Goal: Transaction & Acquisition: Book appointment/travel/reservation

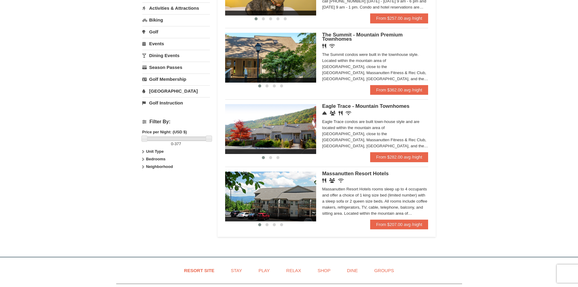
scroll to position [182, 0]
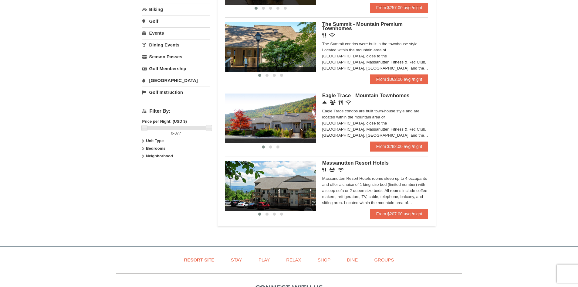
click at [332, 90] on div "Eagle Trace Living Room & Dining Room Eagle Trace Bedroom Eagle Trace Living Ro…" at bounding box center [326, 117] width 203 height 57
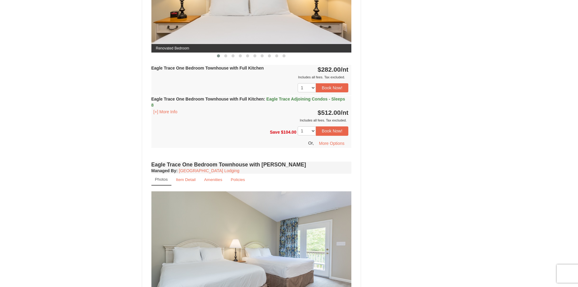
scroll to position [303, 0]
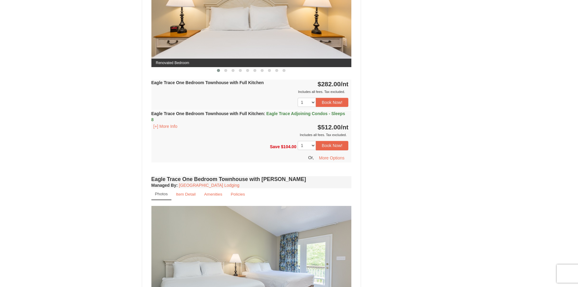
click at [161, 117] on span "Eagle Trace Adjoining Condos - Sleeps 8" at bounding box center [248, 116] width 194 height 11
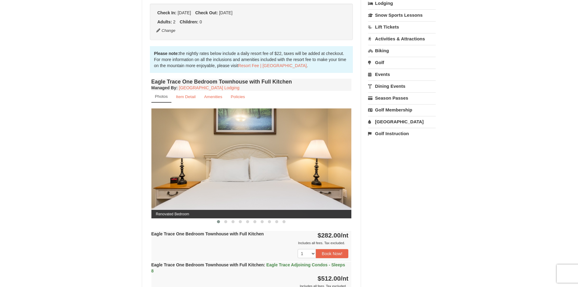
scroll to position [182, 0]
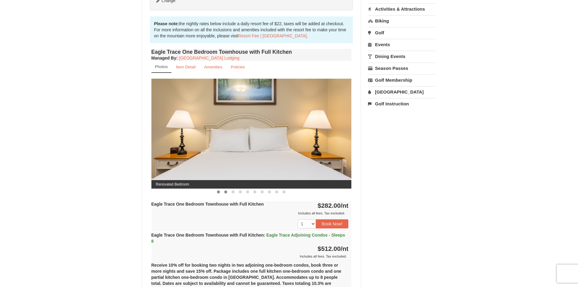
click at [228, 189] on button at bounding box center [225, 192] width 7 height 6
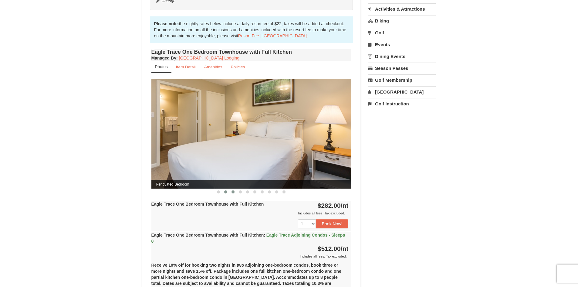
click at [235, 192] on button at bounding box center [232, 192] width 7 height 6
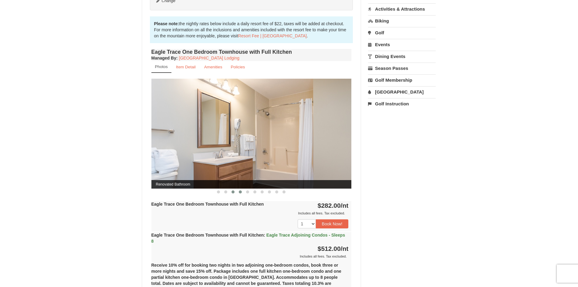
click at [239, 192] on span at bounding box center [240, 191] width 3 height 3
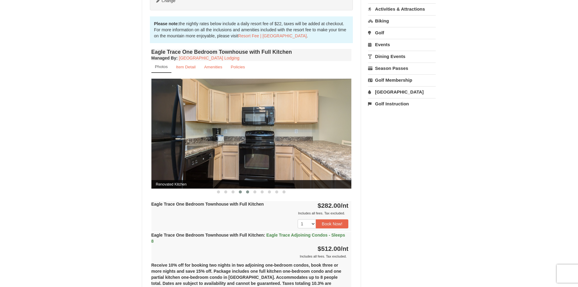
click at [247, 192] on span at bounding box center [247, 191] width 3 height 3
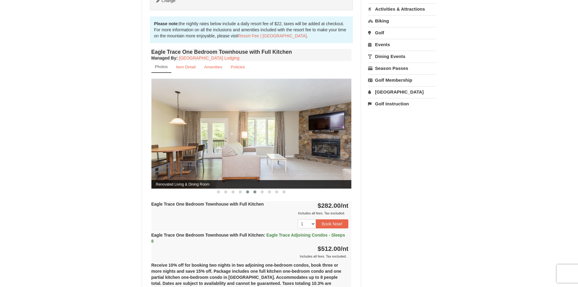
click at [253, 192] on button at bounding box center [254, 192] width 7 height 6
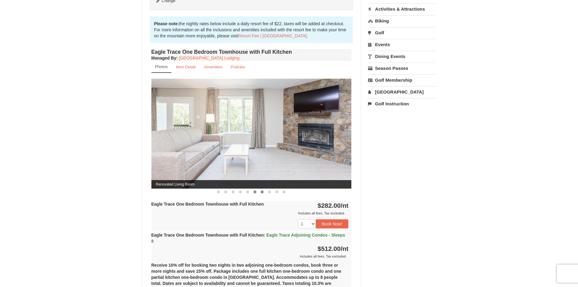
click at [262, 192] on span at bounding box center [262, 191] width 3 height 3
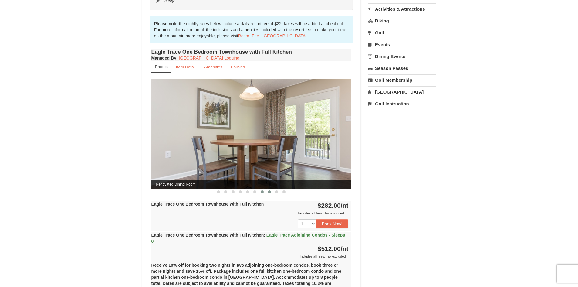
click at [269, 192] on span at bounding box center [269, 191] width 3 height 3
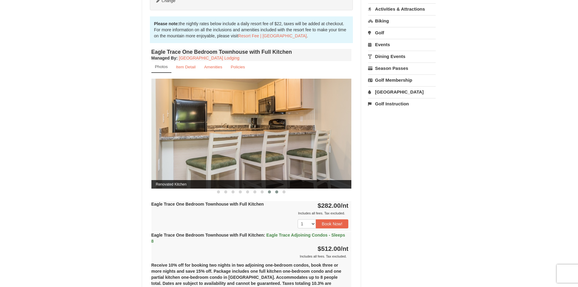
click at [277, 191] on span at bounding box center [276, 191] width 3 height 3
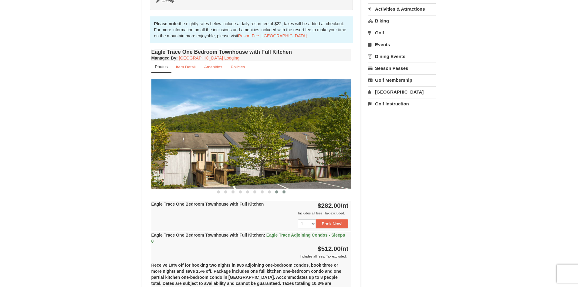
click at [286, 192] on button at bounding box center [283, 192] width 7 height 6
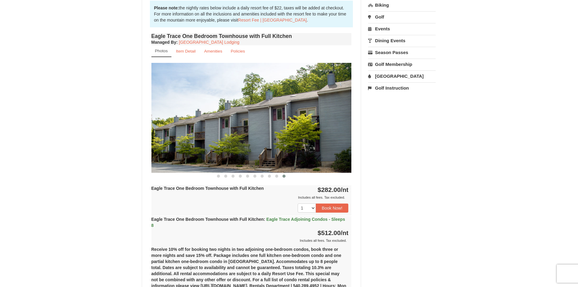
scroll to position [212, 0]
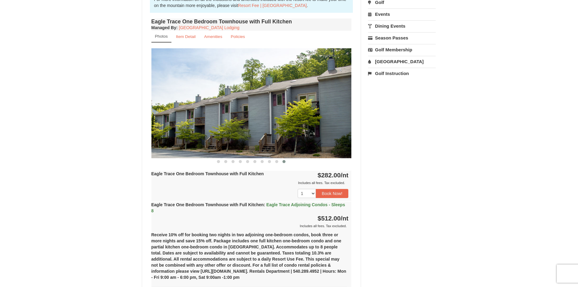
click at [293, 203] on span "Eagle Trace Adjoining Condos - Sleeps 8" at bounding box center [248, 207] width 194 height 11
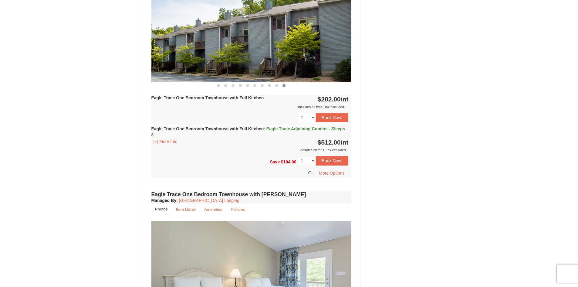
scroll to position [303, 0]
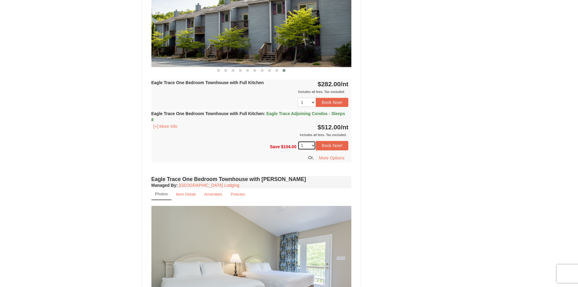
click at [313, 144] on select "1 2 3 4 5 6 7" at bounding box center [307, 145] width 18 height 9
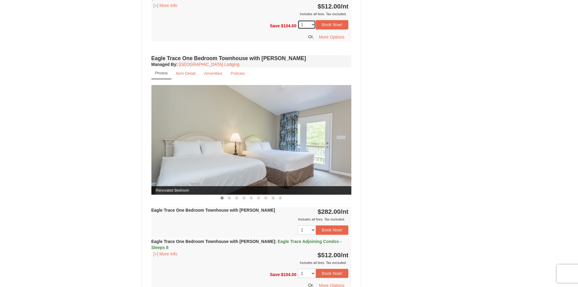
scroll to position [425, 0]
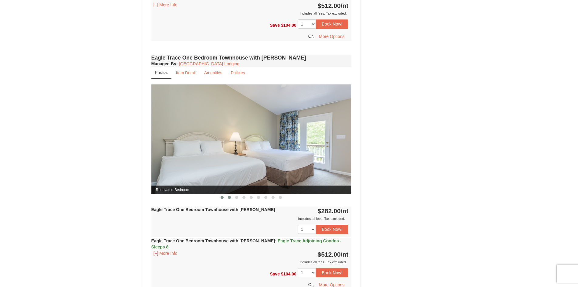
click at [231, 195] on button at bounding box center [229, 197] width 7 height 6
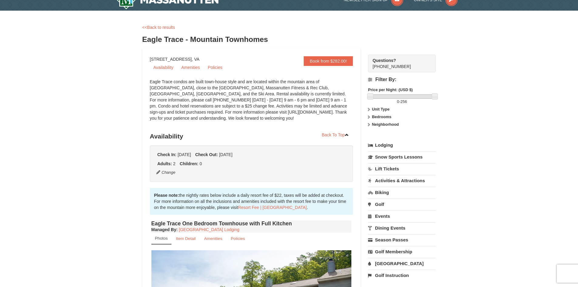
scroll to position [0, 0]
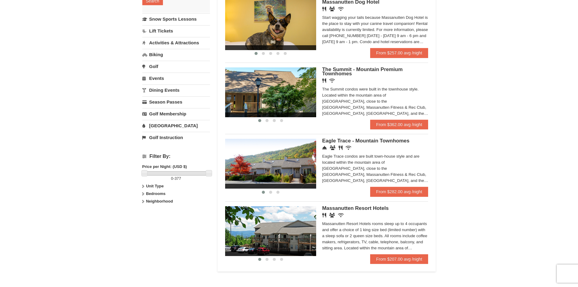
scroll to position [152, 0]
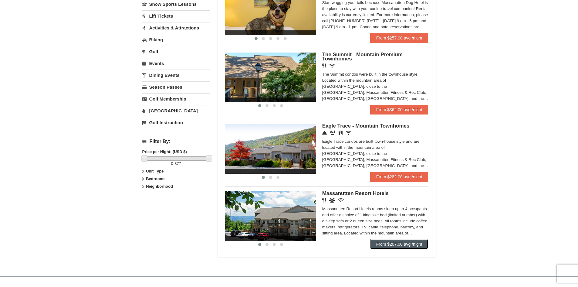
click at [390, 246] on link "From $207.00 avg /night" at bounding box center [399, 244] width 58 height 10
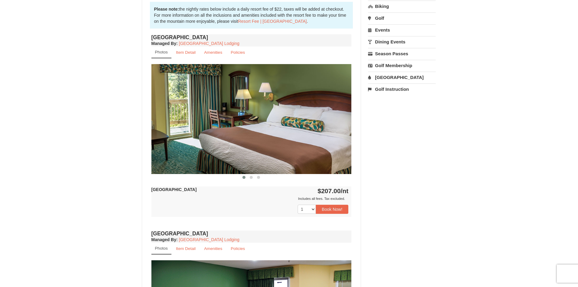
scroll to position [182, 0]
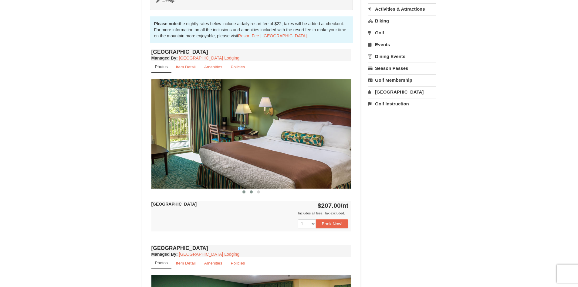
click at [250, 191] on span at bounding box center [251, 191] width 3 height 3
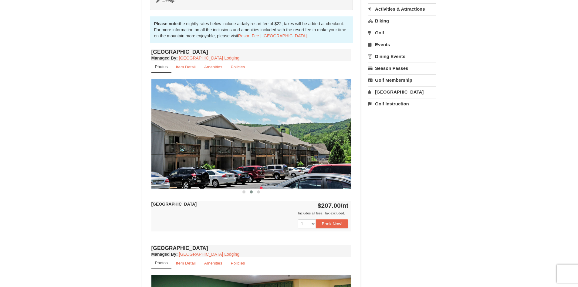
click at [263, 191] on div at bounding box center [251, 191] width 200 height 6
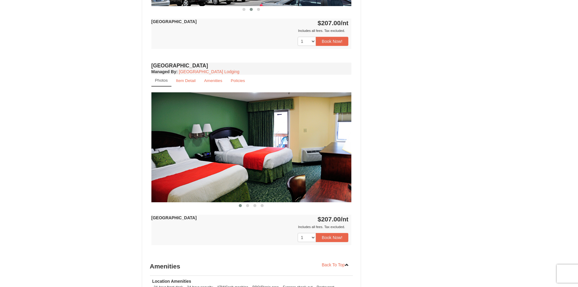
scroll to position [364, 0]
click at [249, 206] on button at bounding box center [247, 206] width 7 height 6
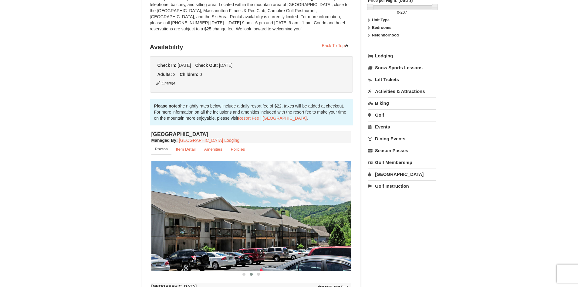
scroll to position [0, 0]
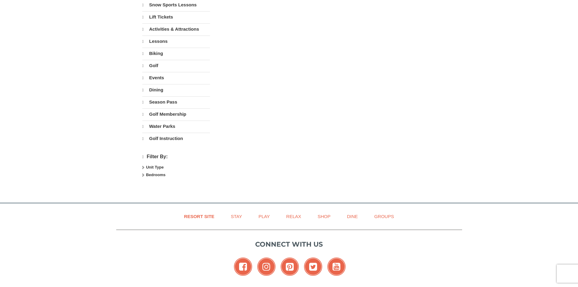
select select "9"
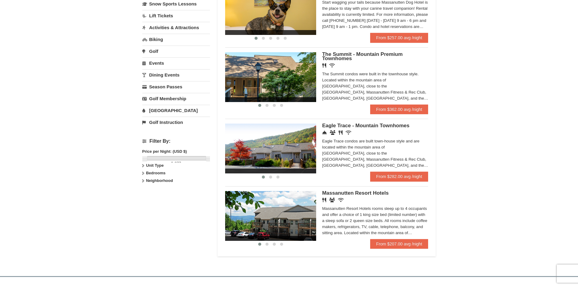
scroll to position [152, 0]
click at [346, 125] on span "Eagle Trace - Mountain Townhomes" at bounding box center [365, 126] width 87 height 6
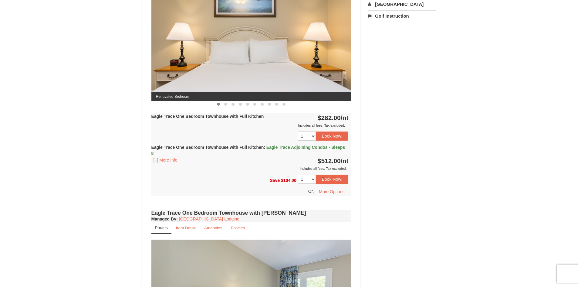
scroll to position [273, 0]
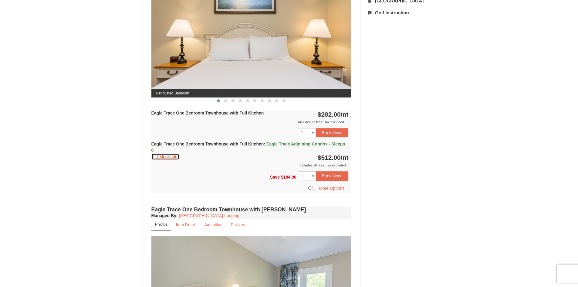
click at [170, 156] on button "[+] More Info" at bounding box center [165, 156] width 28 height 7
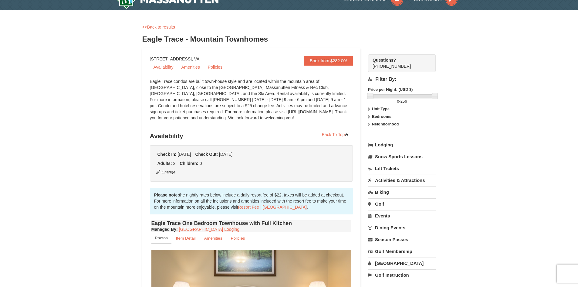
scroll to position [0, 0]
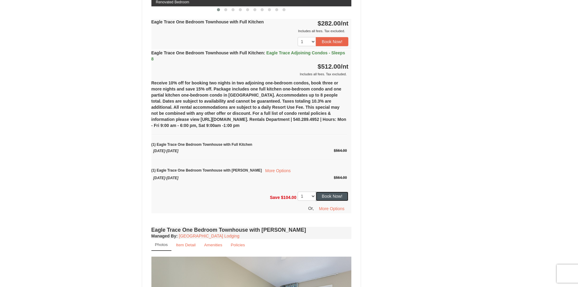
click at [329, 196] on button "Book Now!" at bounding box center [332, 195] width 33 height 9
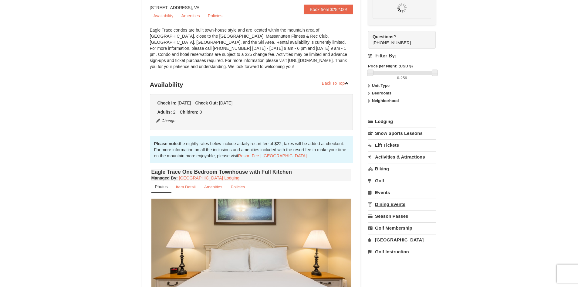
scroll to position [59, 0]
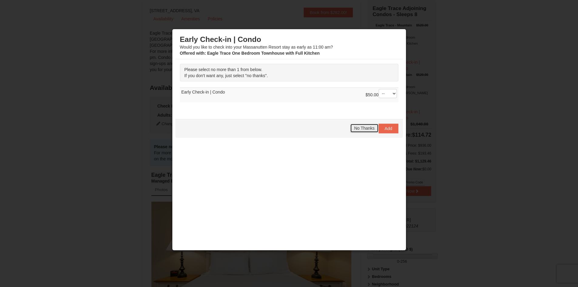
click at [357, 129] on span "No Thanks" at bounding box center [364, 128] width 20 height 5
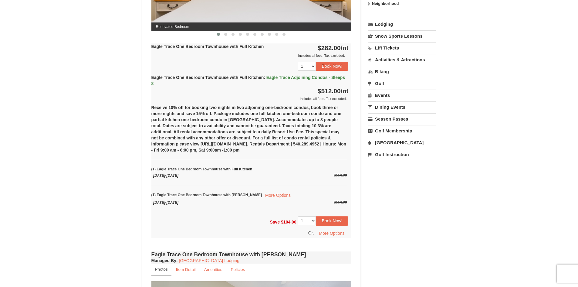
scroll to position [302, 0]
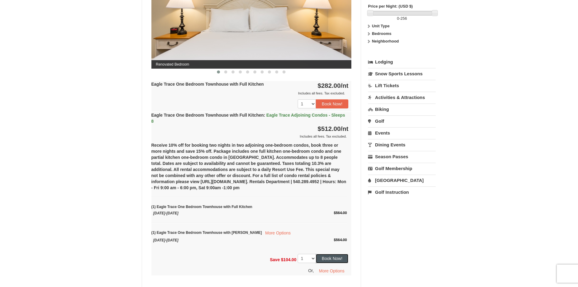
drag, startPoint x: 333, startPoint y: 261, endPoint x: 337, endPoint y: 254, distance: 8.0
click at [333, 260] on button "Book Now!" at bounding box center [332, 258] width 33 height 9
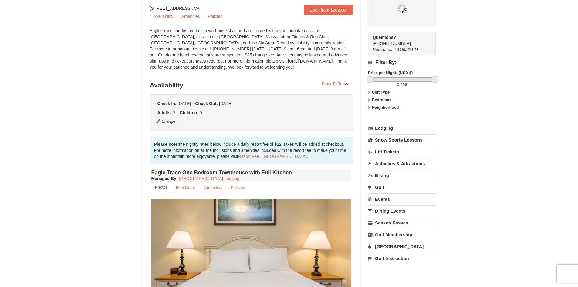
scroll to position [59, 0]
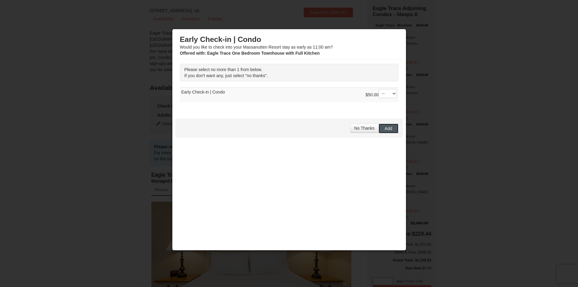
click at [389, 126] on span "Add" at bounding box center [389, 128] width 8 height 5
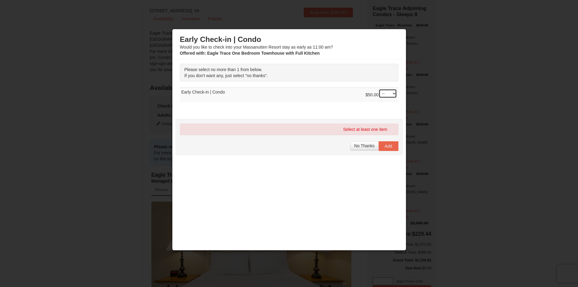
click at [395, 93] on select "-- 01" at bounding box center [387, 93] width 18 height 9
select select "1"
click at [378, 89] on select "-- 01" at bounding box center [387, 93] width 18 height 9
click at [392, 146] on span "Add" at bounding box center [389, 145] width 8 height 5
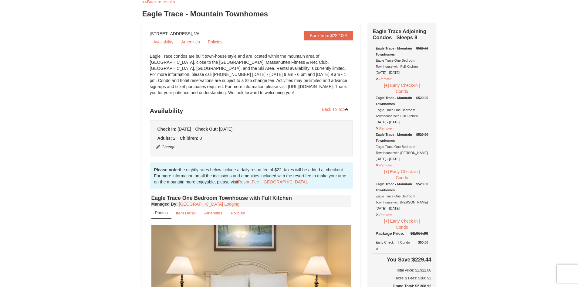
scroll to position [30, 0]
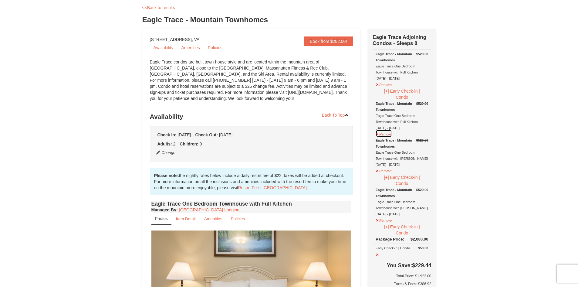
click at [377, 135] on button "Remove" at bounding box center [383, 134] width 16 height 8
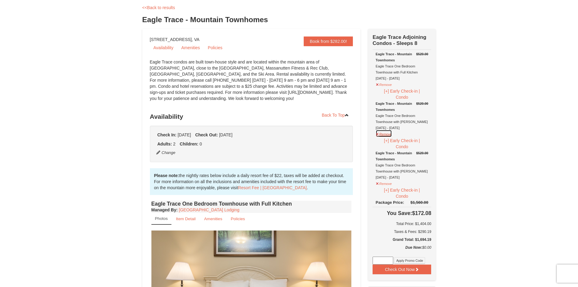
click at [382, 134] on button "Remove" at bounding box center [383, 134] width 16 height 8
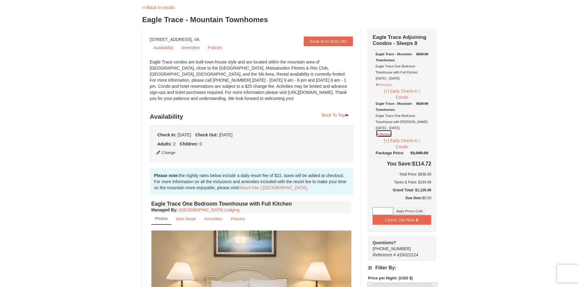
click at [378, 134] on button "Remove" at bounding box center [383, 134] width 16 height 8
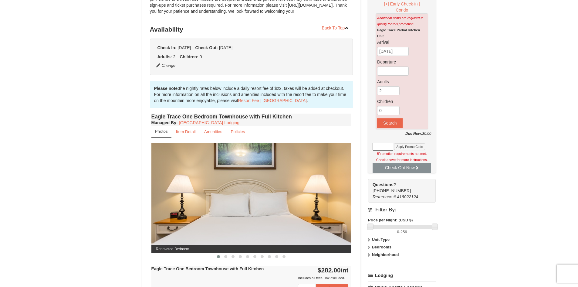
scroll to position [61, 0]
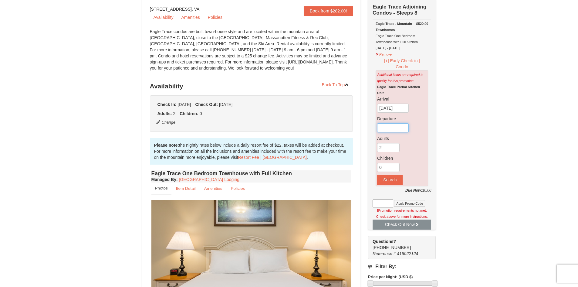
click at [399, 127] on input "text" at bounding box center [393, 127] width 32 height 9
click at [393, 108] on input "[DATE]" at bounding box center [393, 107] width 32 height 9
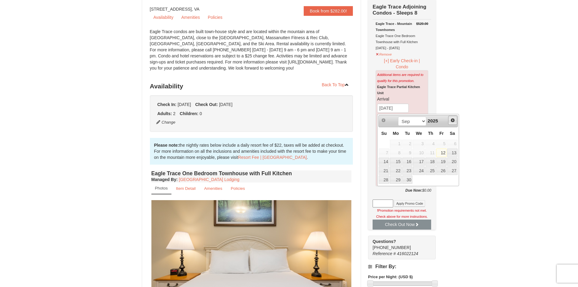
click at [450, 120] on link "Next" at bounding box center [452, 120] width 9 height 9
click at [450, 121] on link "Next" at bounding box center [452, 120] width 9 height 9
click at [454, 122] on span "Next" at bounding box center [452, 120] width 5 height 5
click at [445, 142] on link "2" at bounding box center [441, 144] width 10 height 8
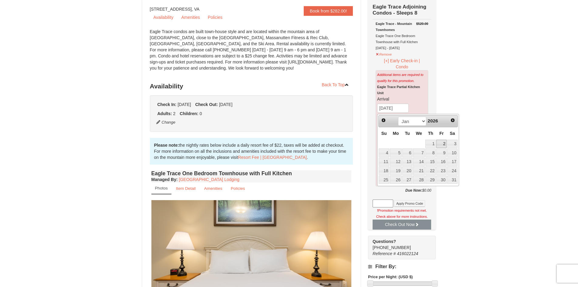
type input "[DATE]"
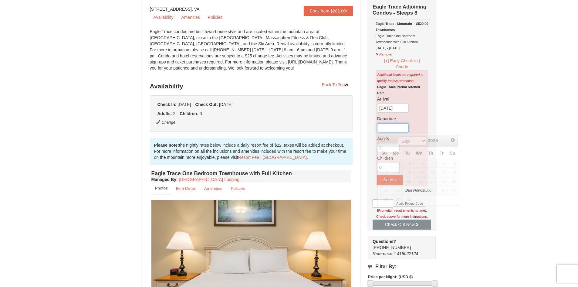
click at [396, 126] on input "text" at bounding box center [393, 127] width 32 height 9
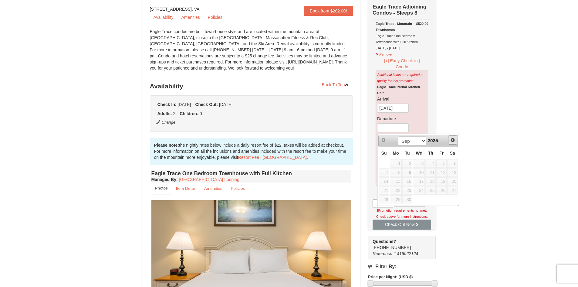
click at [452, 142] on link "Next" at bounding box center [452, 139] width 9 height 9
click at [452, 141] on span "Next" at bounding box center [452, 139] width 5 height 5
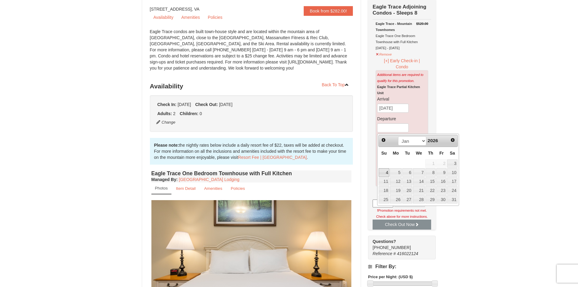
click at [389, 172] on link "4" at bounding box center [383, 172] width 11 height 8
type input "[DATE]"
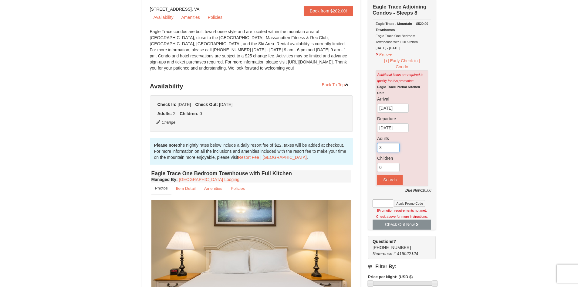
click at [396, 147] on input "3" at bounding box center [388, 147] width 22 height 9
click at [396, 147] on input "4" at bounding box center [388, 147] width 22 height 9
click at [396, 147] on input "5" at bounding box center [388, 147] width 22 height 9
type input "6"
click at [396, 147] on input "6" at bounding box center [388, 147] width 22 height 9
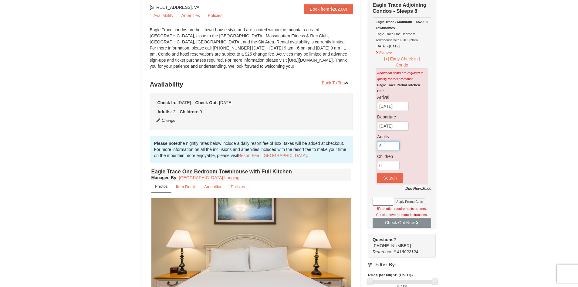
scroll to position [91, 0]
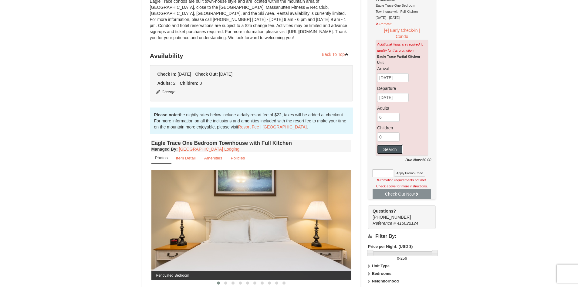
click at [393, 148] on button "Search" at bounding box center [389, 149] width 25 height 10
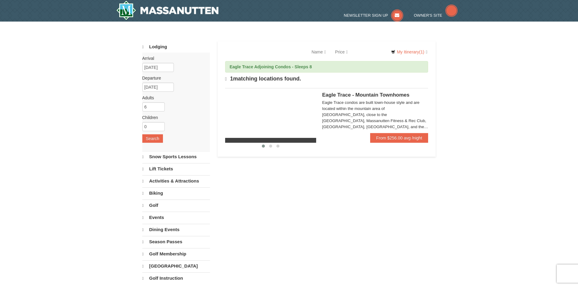
select select "9"
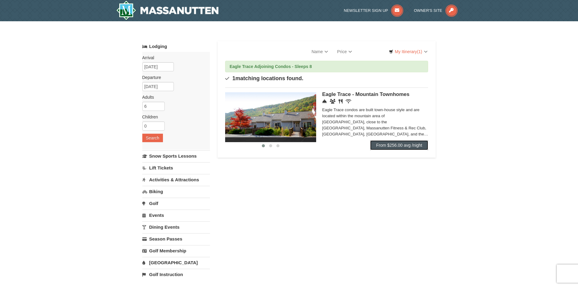
click at [396, 145] on link "From $256.00 avg /night" at bounding box center [399, 145] width 58 height 10
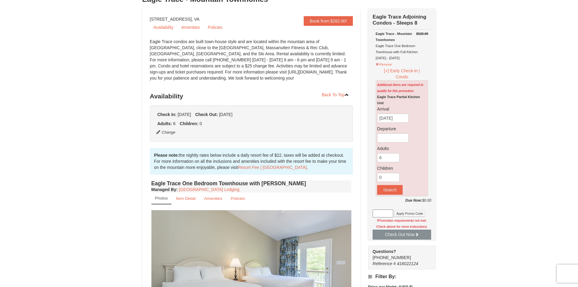
scroll to position [30, 0]
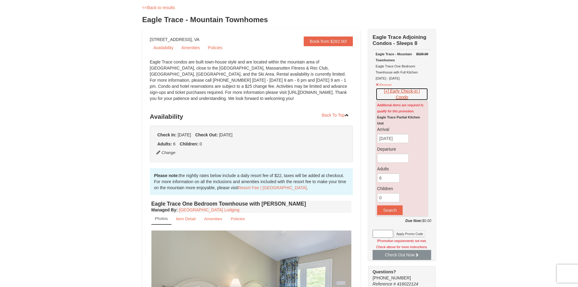
click at [409, 93] on button "[+] Early Check-in | Condo" at bounding box center [401, 94] width 52 height 13
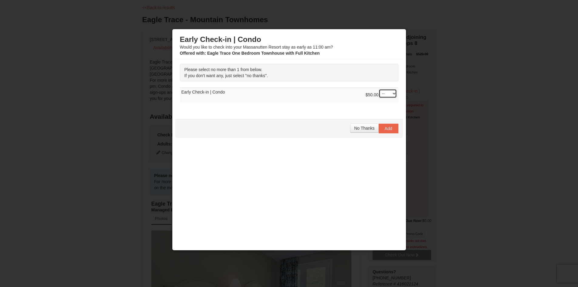
click at [394, 94] on select "-- 01" at bounding box center [387, 93] width 18 height 9
select select "1"
click at [378, 89] on select "-- 01" at bounding box center [387, 93] width 18 height 9
drag, startPoint x: 387, startPoint y: 125, endPoint x: 388, endPoint y: 122, distance: 3.7
click at [386, 123] on button "Add" at bounding box center [388, 128] width 20 height 10
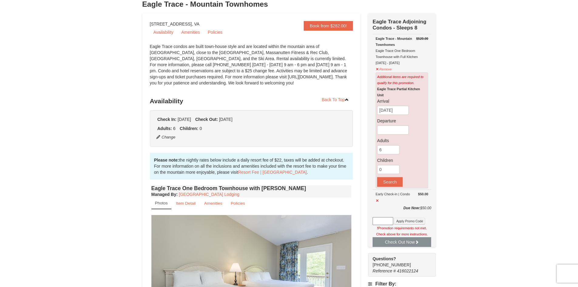
scroll to position [61, 0]
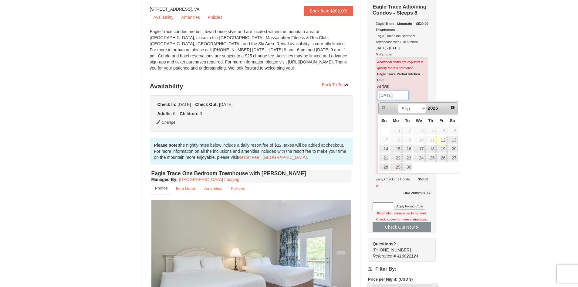
click at [401, 96] on input "[DATE]" at bounding box center [393, 95] width 32 height 9
click at [455, 107] on span "Next" at bounding box center [452, 107] width 5 height 5
click at [455, 108] on span "Next" at bounding box center [452, 107] width 5 height 5
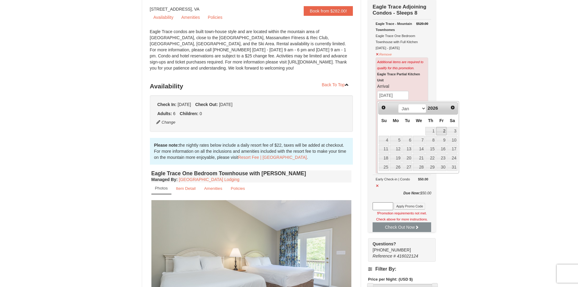
click at [442, 130] on link "2" at bounding box center [441, 131] width 10 height 8
type input "[DATE]"
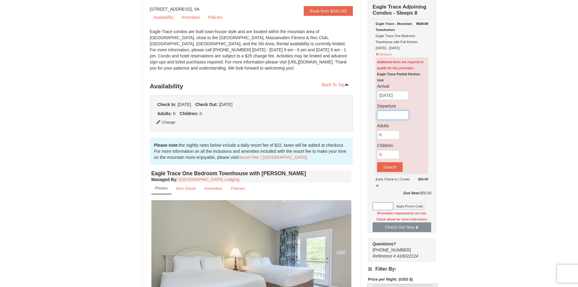
click at [400, 114] on input "text" at bounding box center [393, 114] width 32 height 9
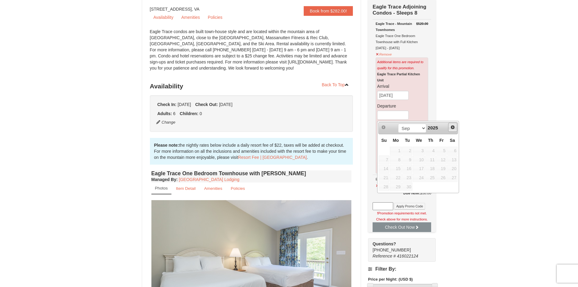
click at [450, 125] on span "Next" at bounding box center [452, 127] width 5 height 5
click at [448, 127] on link "Next" at bounding box center [452, 127] width 9 height 9
click at [451, 128] on span "Next" at bounding box center [452, 127] width 5 height 5
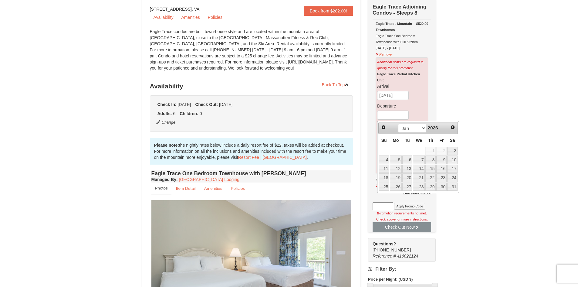
drag, startPoint x: 389, startPoint y: 160, endPoint x: 386, endPoint y: 159, distance: 3.0
click at [387, 160] on tr "4 5 6 7 8 9 10" at bounding box center [417, 159] width 79 height 9
click at [386, 159] on link "4" at bounding box center [383, 159] width 11 height 8
type input "[DATE]"
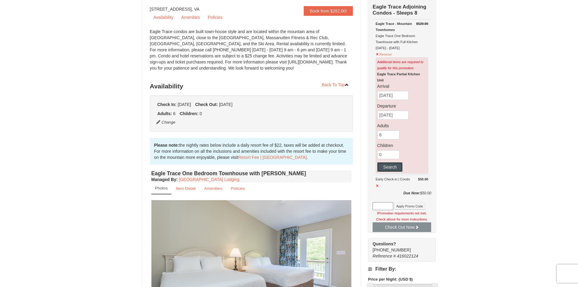
drag, startPoint x: 392, startPoint y: 164, endPoint x: 393, endPoint y: 158, distance: 6.1
click at [393, 158] on div "Eagle Trace Partial Kitchen Unit Arrival 01/02/2026 Departure 01/04/2026 Adults…" at bounding box center [401, 121] width 49 height 101
click at [393, 166] on button "Search" at bounding box center [389, 167] width 25 height 10
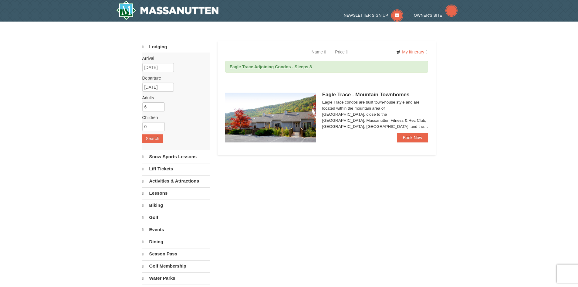
select select "9"
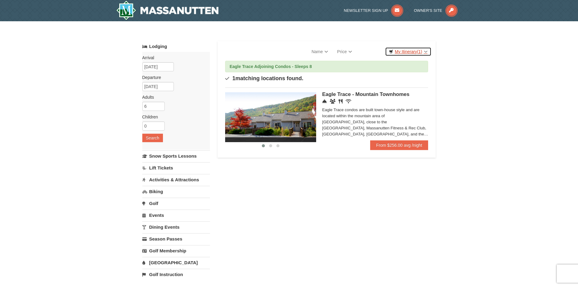
click at [400, 50] on link "My Itinerary (1)" at bounding box center [408, 51] width 46 height 9
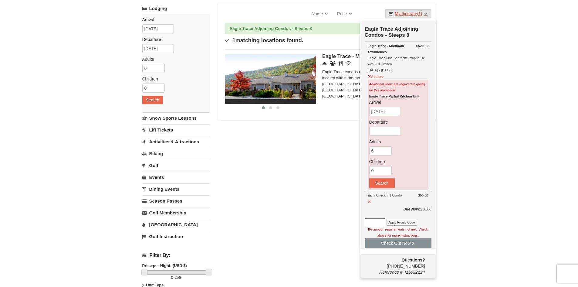
scroll to position [121, 0]
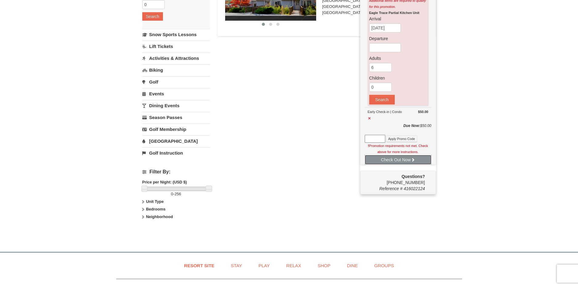
click at [403, 158] on button "Check Out Now" at bounding box center [398, 160] width 67 height 10
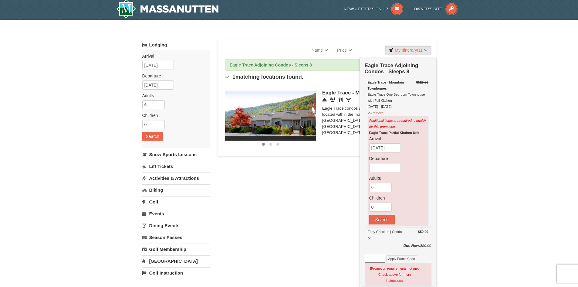
scroll to position [0, 0]
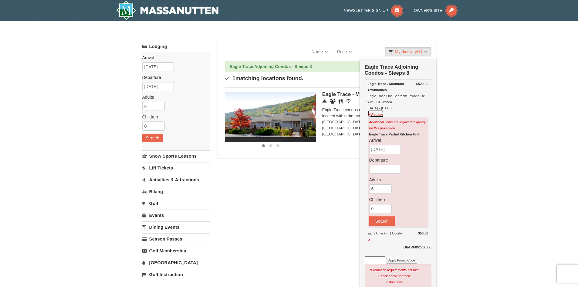
click at [369, 113] on button "Remove" at bounding box center [376, 114] width 16 height 8
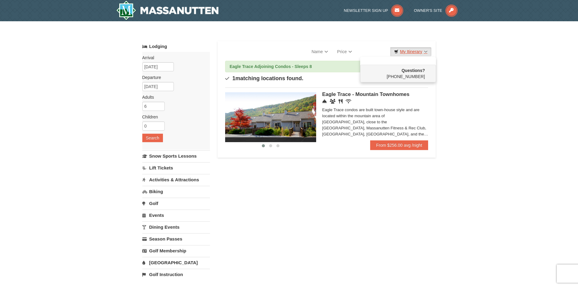
click at [419, 50] on link "My Itinerary" at bounding box center [410, 51] width 41 height 9
click at [414, 52] on link "My Itinerary" at bounding box center [410, 51] width 41 height 9
click at [456, 67] on div "× Categories Map List Filter My Itinerary Questions? 1-540-289-9441 Lodging Arr…" at bounding box center [289, 193] width 578 height 345
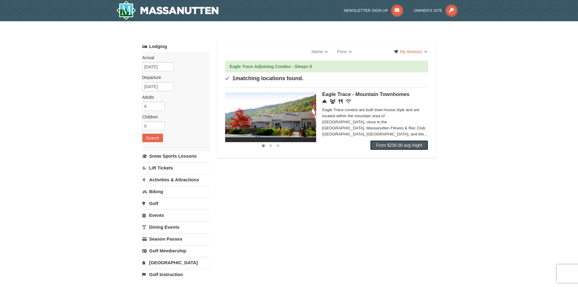
click at [389, 145] on link "From $256.00 avg /night" at bounding box center [399, 145] width 58 height 10
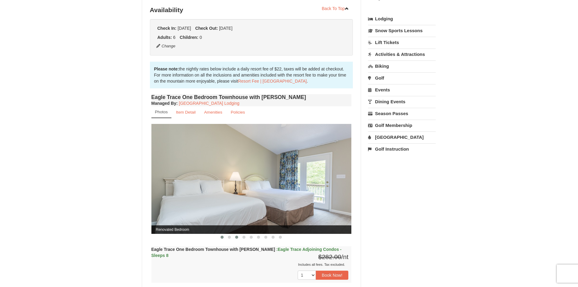
scroll to position [212, 0]
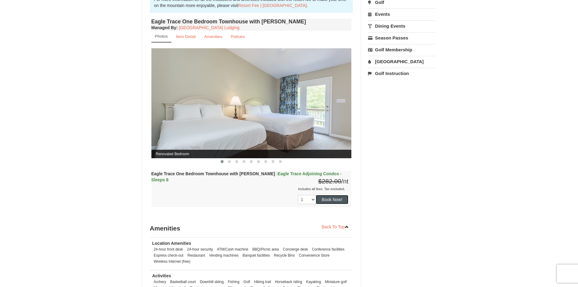
click at [335, 196] on button "Book Now!" at bounding box center [332, 199] width 33 height 9
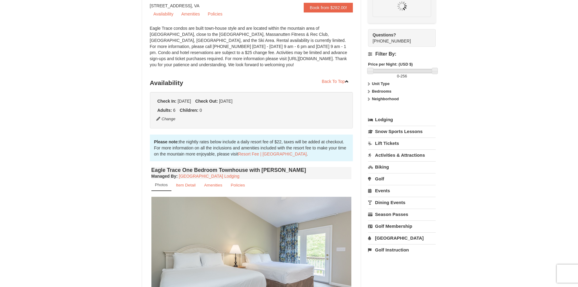
scroll to position [59, 0]
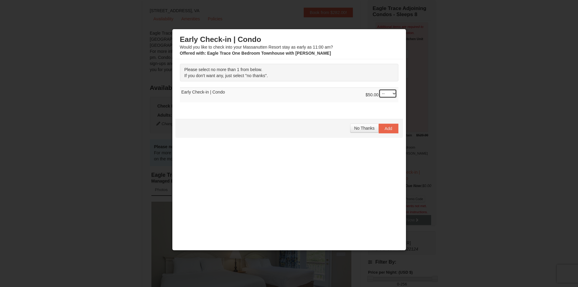
click at [394, 95] on select "-- 01" at bounding box center [387, 93] width 18 height 9
select select "1"
click at [378, 89] on select "-- 01" at bounding box center [387, 93] width 18 height 9
click at [389, 124] on button "Add" at bounding box center [388, 128] width 20 height 10
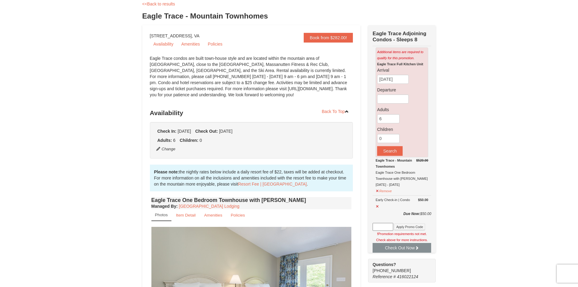
scroll to position [0, 0]
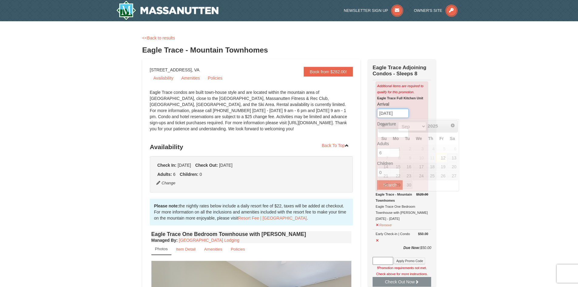
click at [401, 113] on input "[DATE]" at bounding box center [393, 113] width 32 height 9
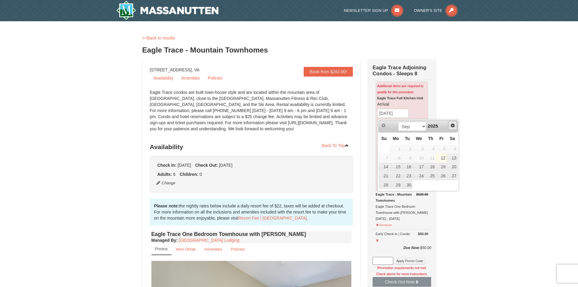
click at [454, 128] on link "Next" at bounding box center [452, 125] width 9 height 9
click at [453, 128] on link "Next" at bounding box center [452, 125] width 9 height 9
click at [443, 149] on link "2" at bounding box center [441, 149] width 10 height 8
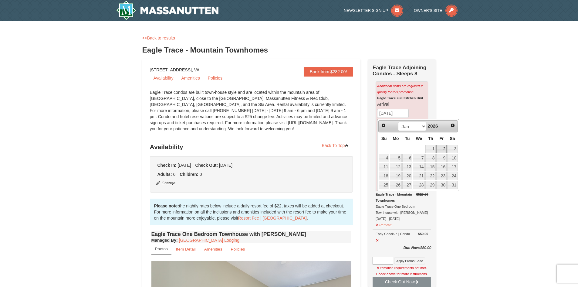
type input "[DATE]"
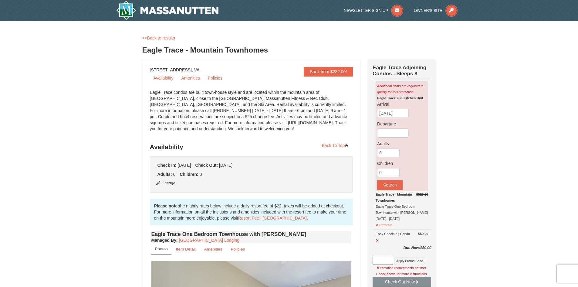
click at [394, 129] on div "Eagle Trace Full Kitchen Unit Arrival 01/02/2026 Departure Adults 6 Children 0" at bounding box center [401, 142] width 49 height 95
click at [394, 133] on input "text" at bounding box center [393, 132] width 32 height 9
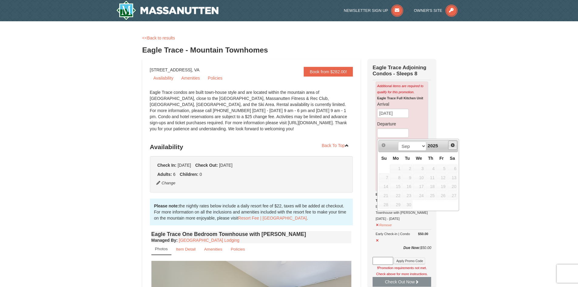
click at [449, 144] on link "Next" at bounding box center [452, 144] width 9 height 9
click at [449, 145] on link "Next" at bounding box center [452, 144] width 9 height 9
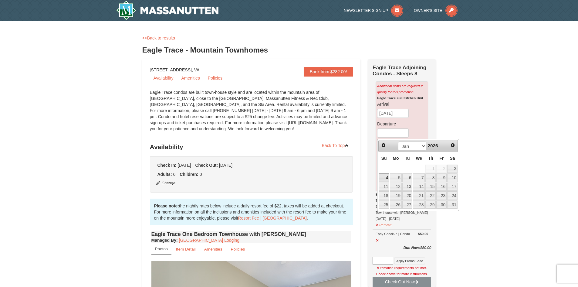
click at [387, 175] on link "4" at bounding box center [383, 177] width 11 height 8
type input "[DATE]"
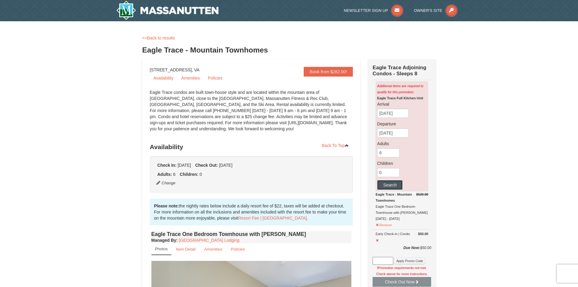
click at [391, 180] on div "Eagle Trace Full Kitchen Unit Arrival 01/02/2026 Departure 01/04/2026 Adults 6 …" at bounding box center [401, 142] width 49 height 95
click at [391, 184] on button "Search" at bounding box center [389, 185] width 25 height 10
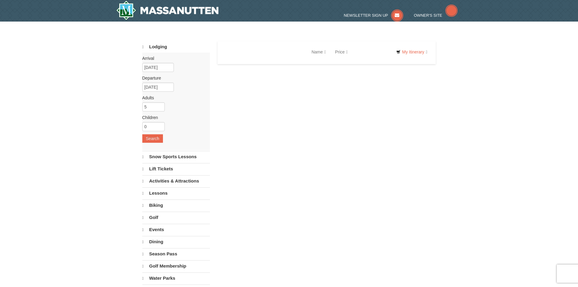
select select "9"
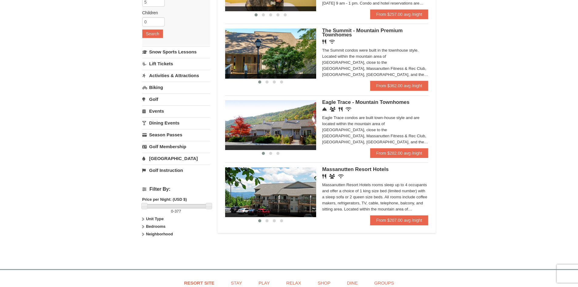
scroll to position [91, 0]
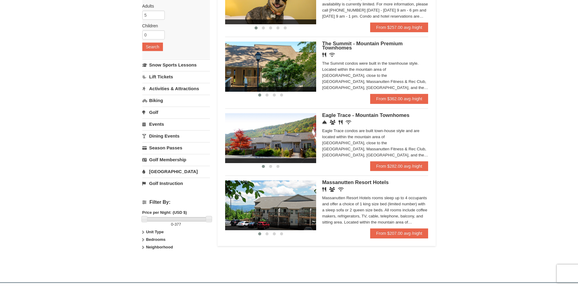
click at [420, 153] on div "Eagle Trace condos are built town-house style and are located within the mounta…" at bounding box center [375, 143] width 106 height 30
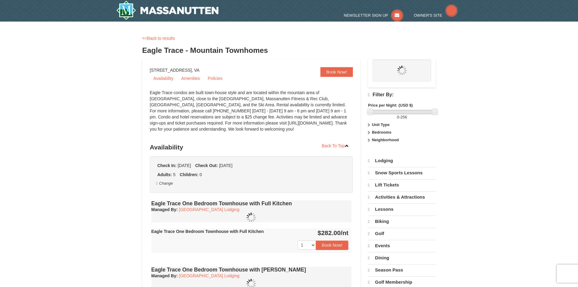
select select "9"
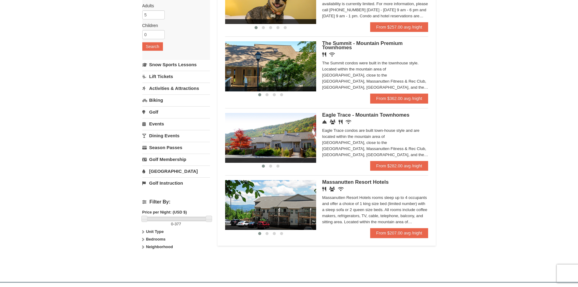
scroll to position [91, 0]
click at [387, 230] on link "From $207.00 avg /night" at bounding box center [399, 233] width 58 height 10
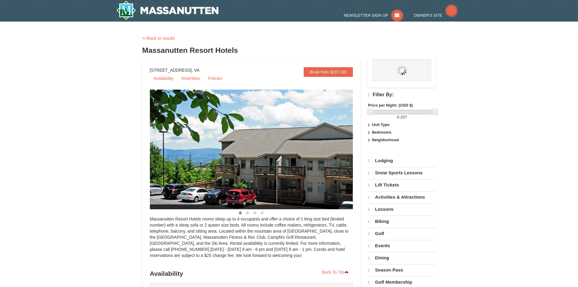
select select "9"
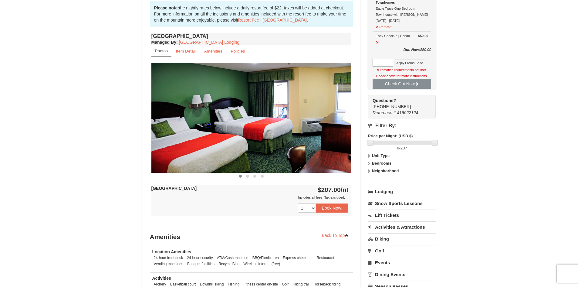
scroll to position [182, 0]
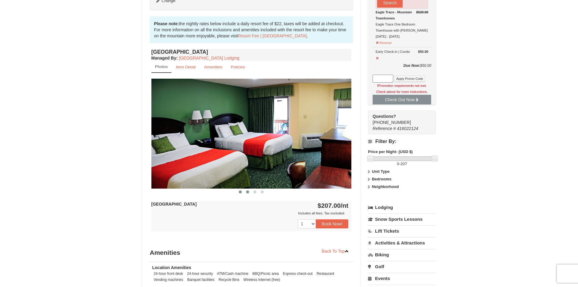
click at [248, 193] on button at bounding box center [247, 192] width 7 height 6
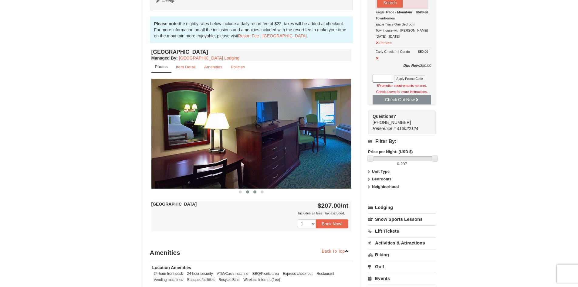
click at [256, 193] on span at bounding box center [254, 191] width 3 height 3
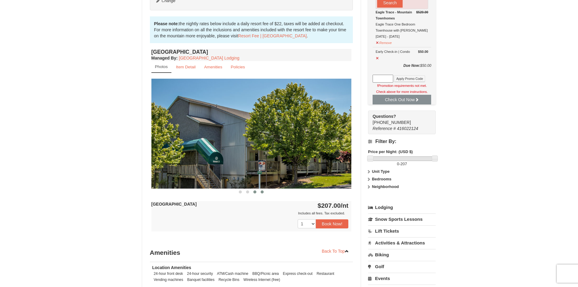
click at [264, 192] on button at bounding box center [261, 192] width 7 height 6
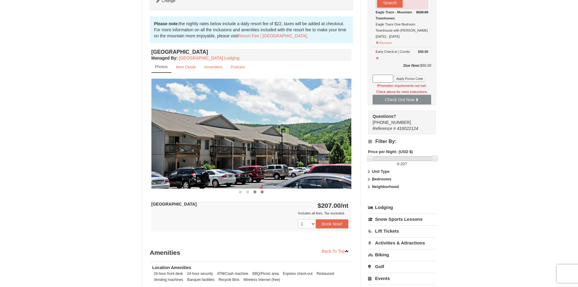
click at [257, 193] on button at bounding box center [254, 192] width 7 height 6
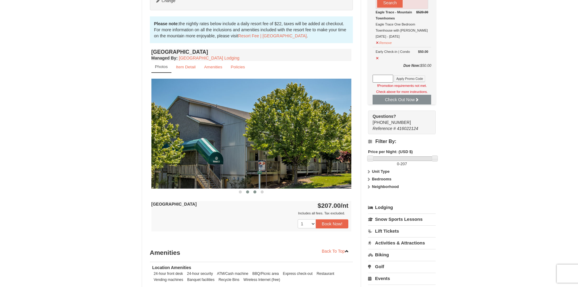
click at [248, 193] on button at bounding box center [247, 192] width 7 height 6
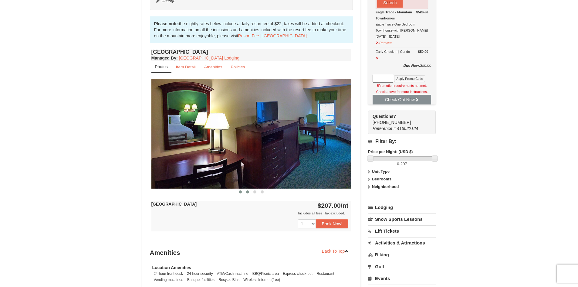
click at [239, 193] on button at bounding box center [240, 192] width 7 height 6
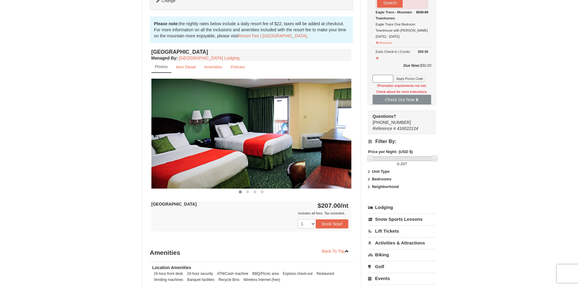
click at [449, 50] on div "× <<Back to results Massanutten Resort Hotels Book from $207.00! [STREET_ADDRES…" at bounding box center [289, 105] width 578 height 533
